Goal: Information Seeking & Learning: Find contact information

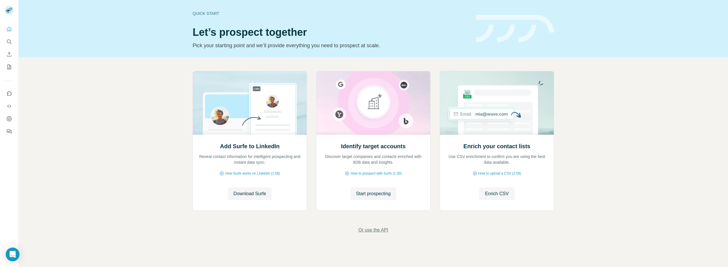
click at [369, 230] on span "Or use the API" at bounding box center [373, 230] width 30 height 7
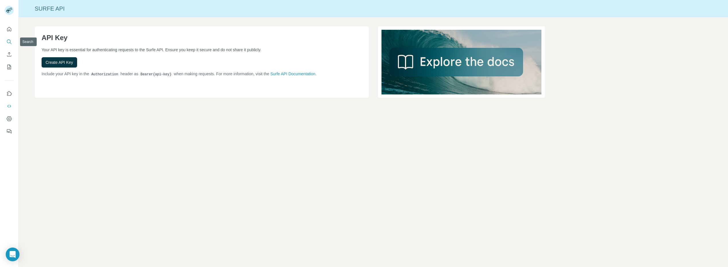
click at [7, 42] on icon "Search" at bounding box center [9, 42] width 4 height 4
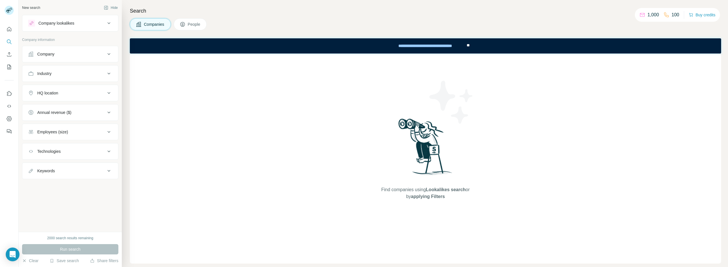
click at [110, 54] on icon at bounding box center [108, 54] width 7 height 7
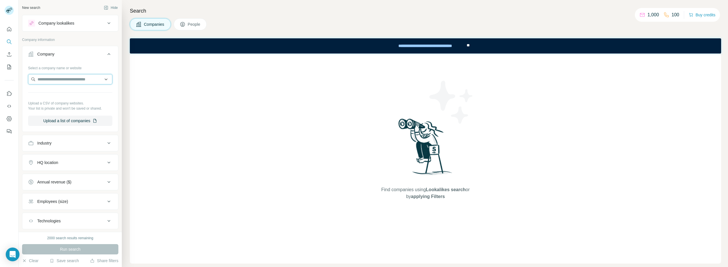
click at [87, 78] on input "text" at bounding box center [70, 79] width 84 height 10
click at [96, 79] on input "**********" at bounding box center [70, 79] width 84 height 10
type input "*"
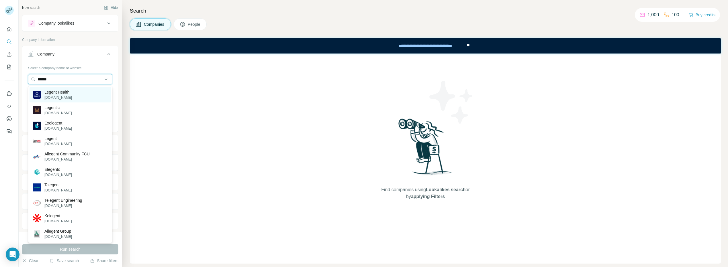
type input "******"
click at [63, 96] on p "[DOMAIN_NAME]" at bounding box center [58, 97] width 28 height 5
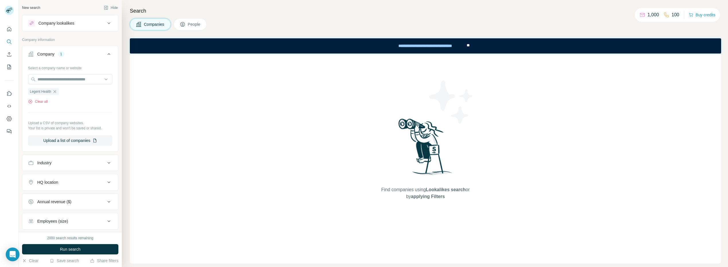
click at [199, 29] on button "People" at bounding box center [190, 24] width 33 height 12
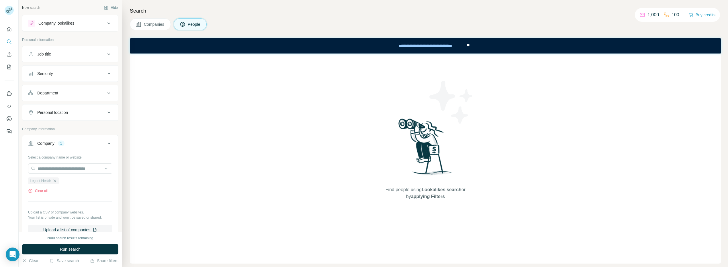
click at [68, 250] on span "Run search" at bounding box center [70, 250] width 21 height 6
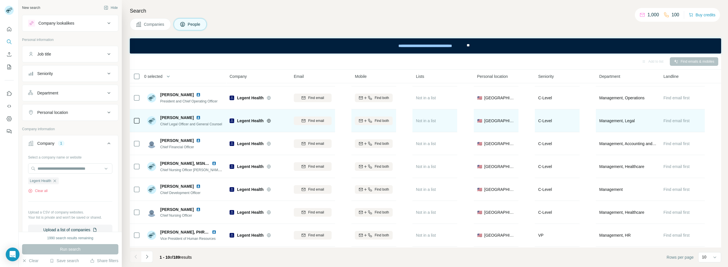
scroll to position [65, 0]
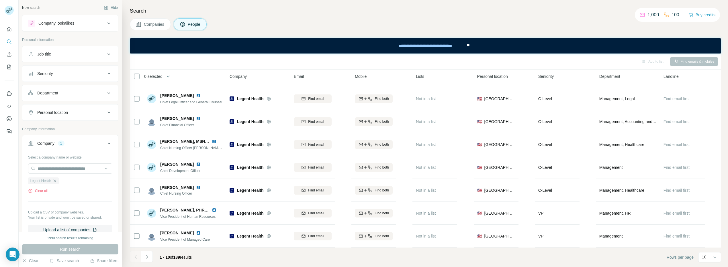
click at [161, 24] on span "Companies" at bounding box center [154, 24] width 21 height 6
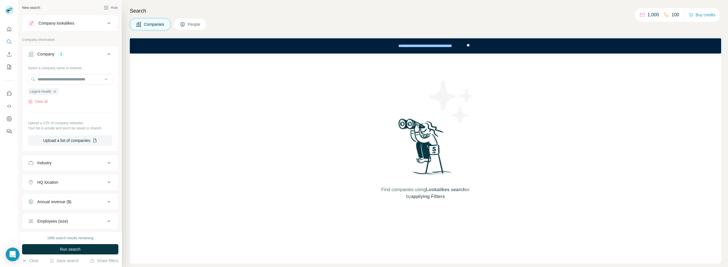
click at [187, 23] on button "People" at bounding box center [190, 24] width 33 height 12
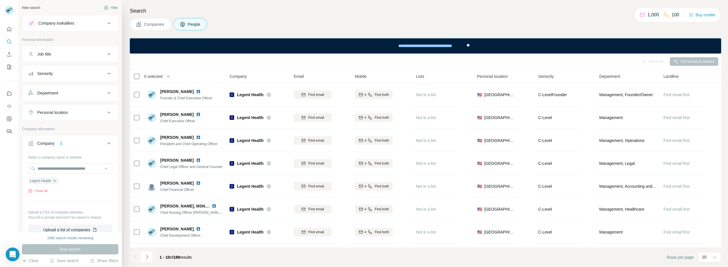
click at [184, 27] on button "People" at bounding box center [190, 24] width 33 height 12
click at [164, 26] on span "Companies" at bounding box center [154, 24] width 21 height 6
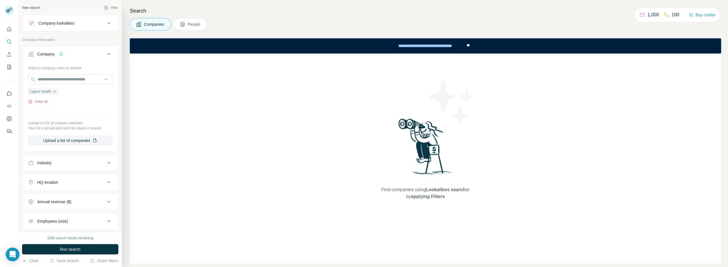
click at [190, 26] on span "People" at bounding box center [194, 24] width 13 height 6
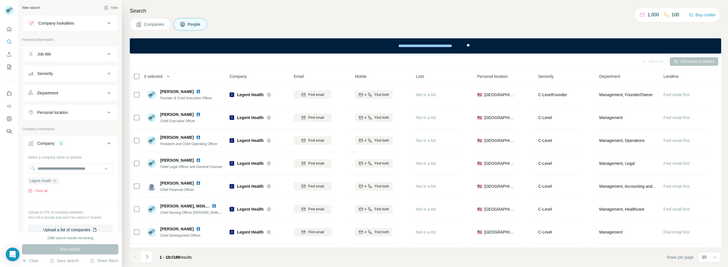
click at [107, 54] on icon at bounding box center [108, 54] width 7 height 7
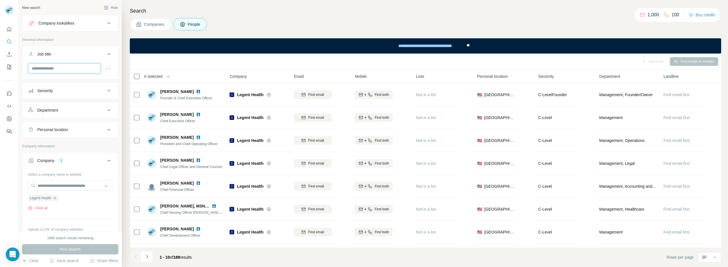
click at [73, 66] on input "text" at bounding box center [64, 68] width 73 height 10
type input "**********"
click at [105, 72] on button "button" at bounding box center [107, 68] width 9 height 10
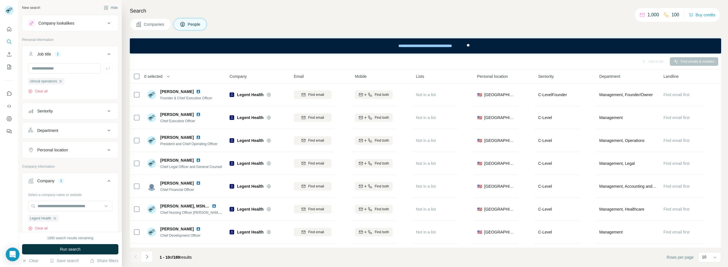
click at [69, 252] on button "Run search" at bounding box center [70, 249] width 96 height 10
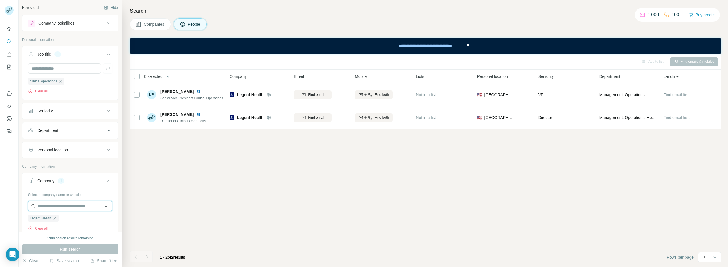
click at [68, 210] on input "text" at bounding box center [70, 206] width 84 height 10
type input "*"
click at [100, 209] on input "text" at bounding box center [70, 206] width 84 height 10
paste input "**********"
drag, startPoint x: 58, startPoint y: 206, endPoint x: 30, endPoint y: 205, distance: 28.1
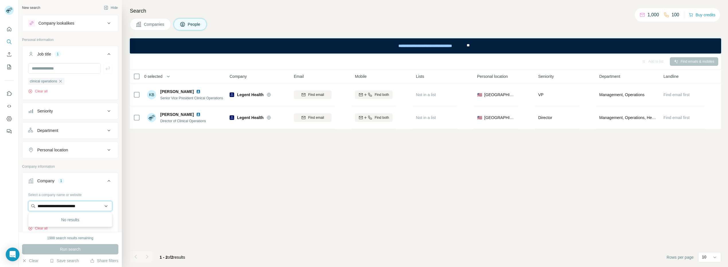
click at [30, 205] on input "**********" at bounding box center [70, 206] width 84 height 10
type input "**********"
click at [78, 207] on input "**********" at bounding box center [70, 206] width 84 height 10
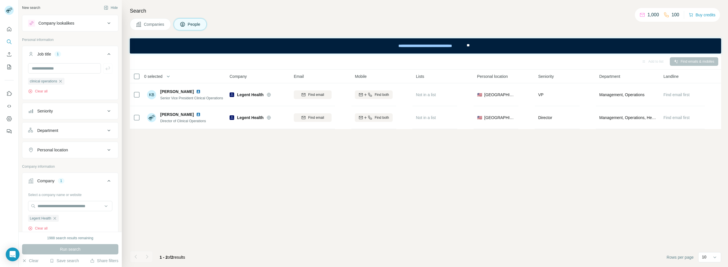
click at [94, 191] on div "Select a company name or website" at bounding box center [70, 193] width 84 height 7
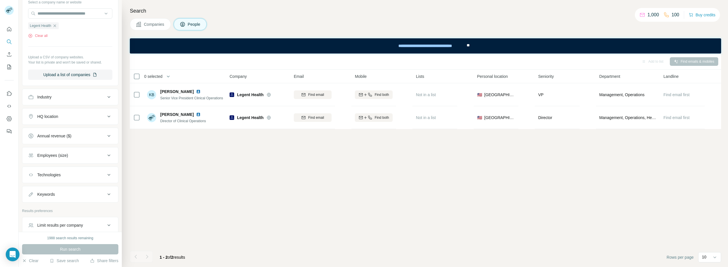
scroll to position [193, 0]
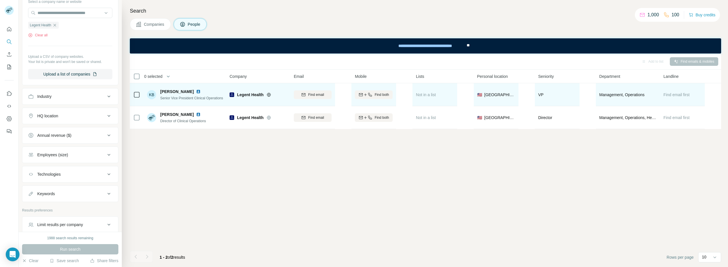
click at [174, 93] on span "[PERSON_NAME]" at bounding box center [177, 92] width 34 height 6
click at [182, 89] on span "[PERSON_NAME]" at bounding box center [177, 92] width 34 height 6
click at [213, 93] on div "[PERSON_NAME]" at bounding box center [191, 92] width 63 height 6
click at [201, 92] on img at bounding box center [198, 91] width 5 height 5
click at [167, 93] on span "[PERSON_NAME]" at bounding box center [177, 92] width 34 height 6
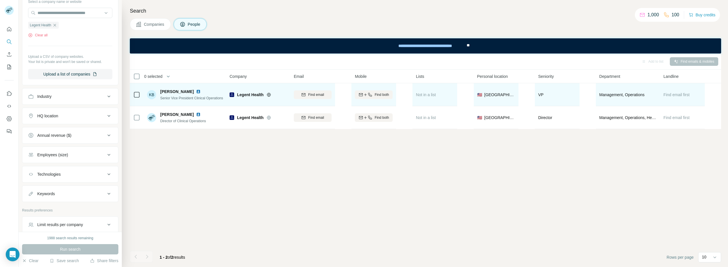
click at [168, 92] on span "[PERSON_NAME]" at bounding box center [177, 92] width 34 height 6
click at [379, 95] on span "Find both" at bounding box center [382, 94] width 14 height 5
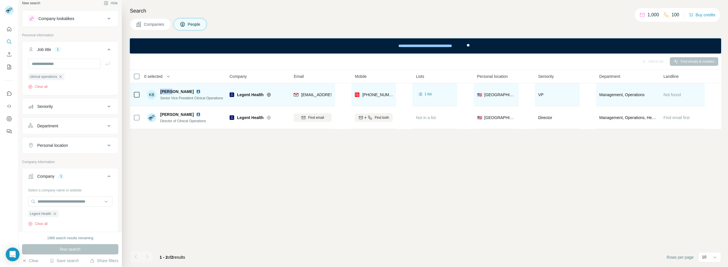
scroll to position [0, 0]
click at [62, 81] on icon "button" at bounding box center [60, 81] width 5 height 5
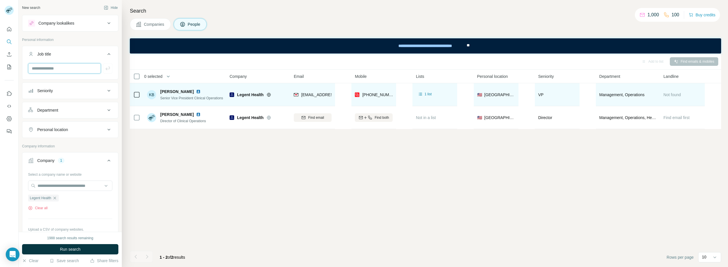
click at [60, 70] on input "text" at bounding box center [64, 68] width 73 height 10
type input "**********"
click at [65, 253] on button "Run search" at bounding box center [70, 249] width 96 height 10
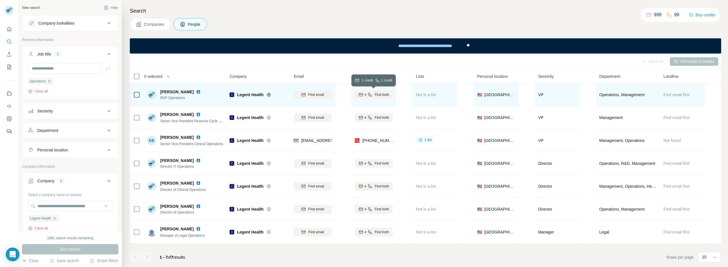
click at [375, 95] on span "Find both" at bounding box center [382, 94] width 14 height 5
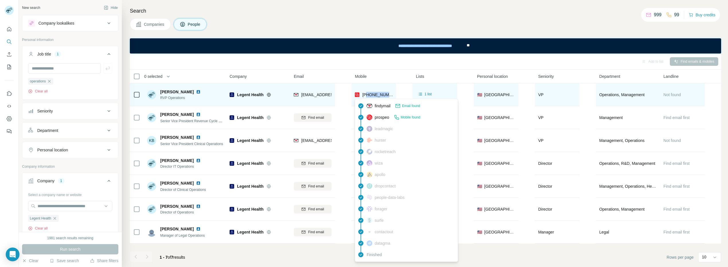
drag, startPoint x: 390, startPoint y: 94, endPoint x: 367, endPoint y: 95, distance: 22.7
click at [367, 95] on div "[PHONE_NUMBER]" at bounding box center [374, 95] width 38 height 16
copy span "8179323498"
